Goal: Transaction & Acquisition: Book appointment/travel/reservation

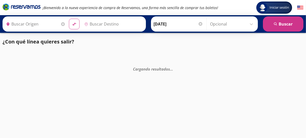
type input "Toluca, [GEOGRAPHIC_DATA]"
type input "Santiago de Querétaro, [GEOGRAPHIC_DATA]"
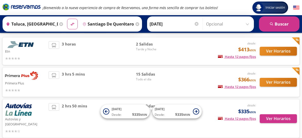
scroll to position [32, 0]
click at [273, 53] on button "Ver Horarios" at bounding box center [278, 51] width 37 height 9
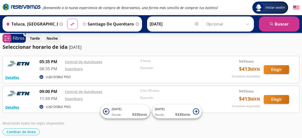
scroll to position [5, 0]
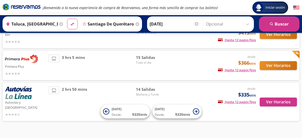
scroll to position [49, 0]
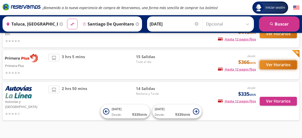
click at [272, 62] on button "Ver Horarios" at bounding box center [278, 64] width 37 height 9
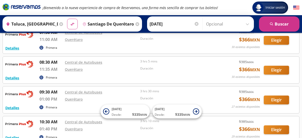
scroll to position [96, 0]
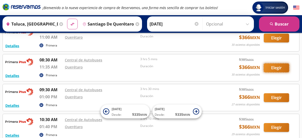
click at [276, 67] on button "Elegir" at bounding box center [276, 68] width 25 height 9
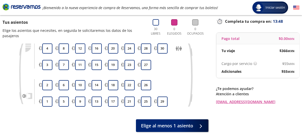
scroll to position [33, 0]
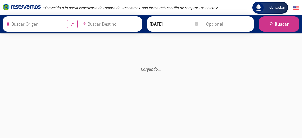
type input "Querétaro, Querétaro"
type input "Central de Autobuses, [GEOGRAPHIC_DATA]"
